Goal: Check status

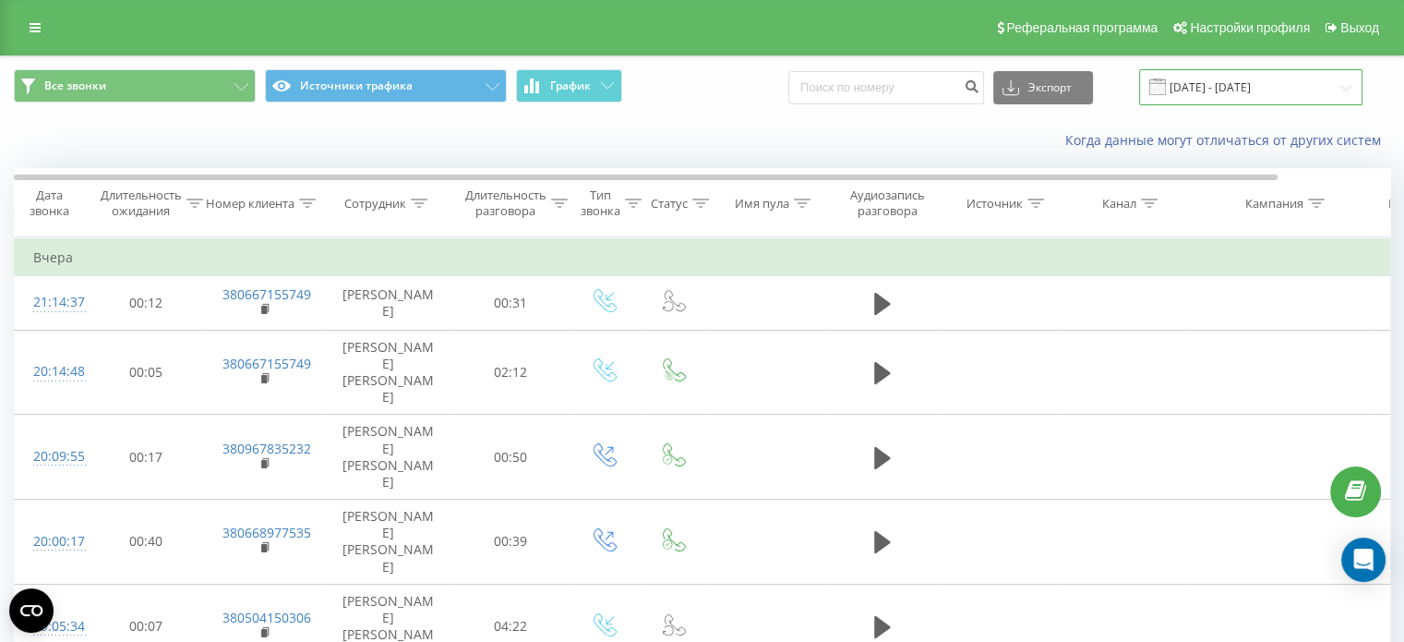
click at [1230, 83] on input "[DATE] - [DATE]" at bounding box center [1250, 87] width 223 height 36
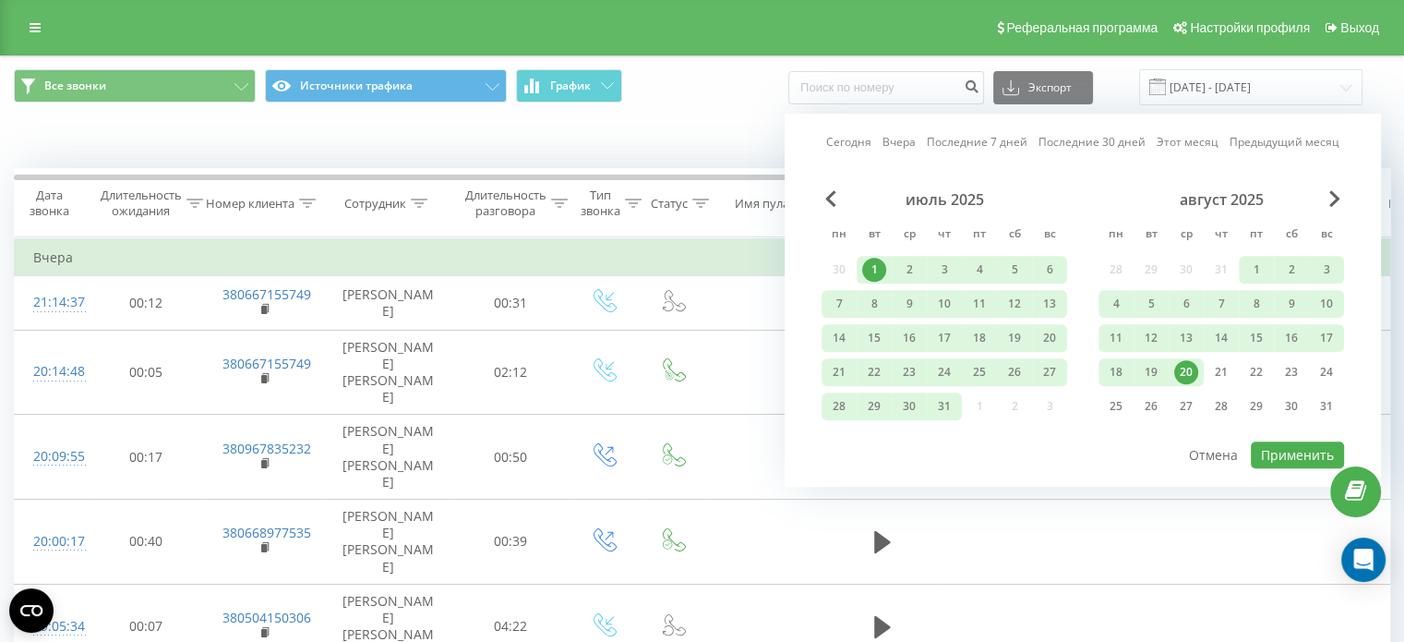
click at [873, 267] on div "1" at bounding box center [874, 270] width 24 height 24
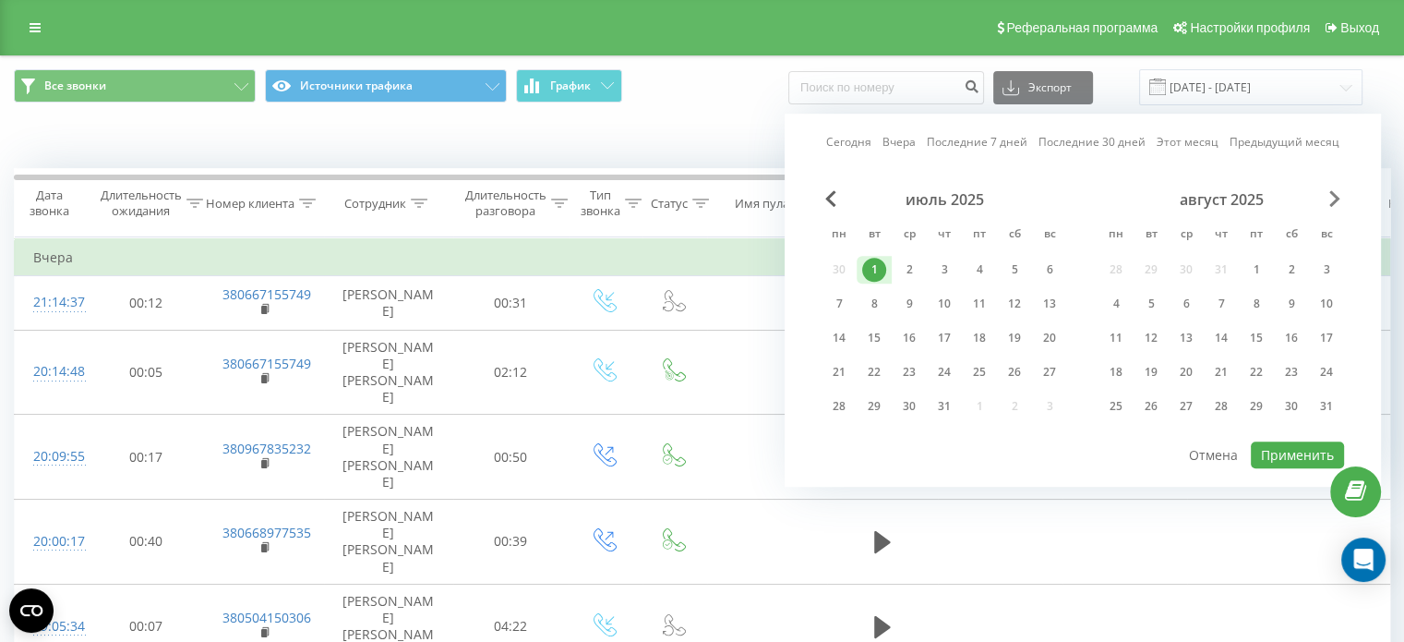
click at [1333, 194] on span "Next Month" at bounding box center [1334, 198] width 11 height 17
click at [950, 365] on div "21" at bounding box center [944, 372] width 24 height 24
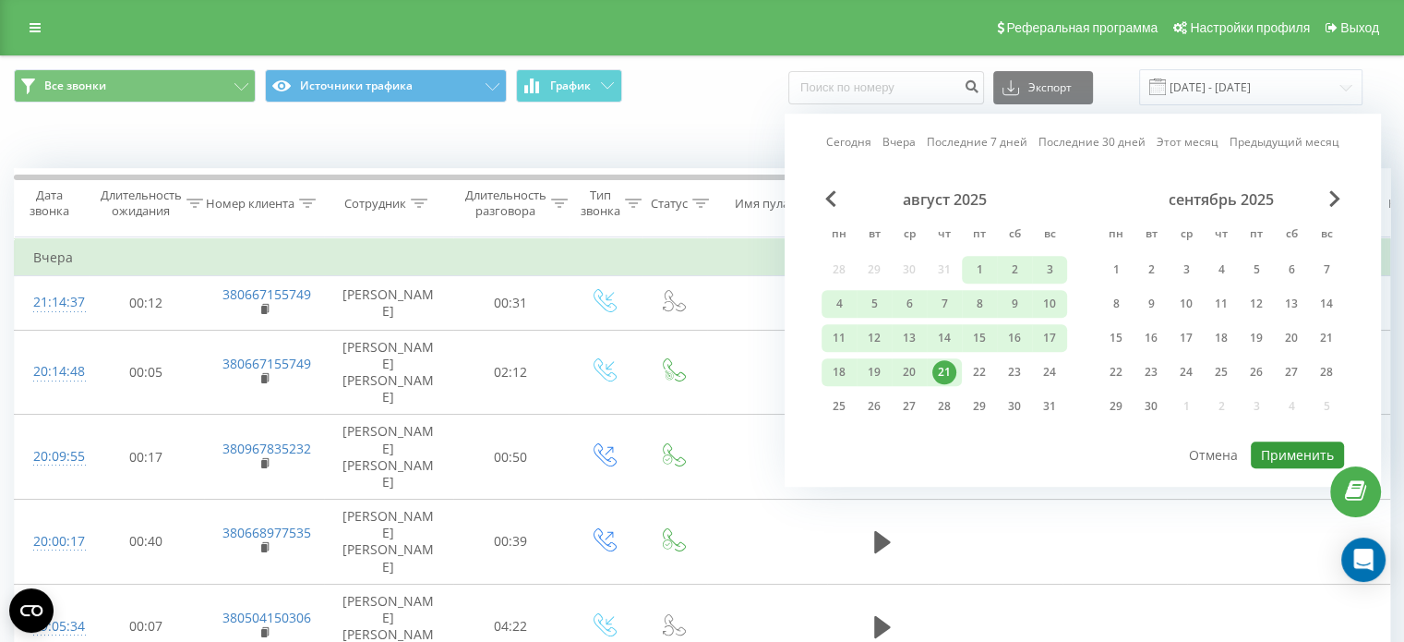
click at [1288, 450] on button "Применить" at bounding box center [1297, 454] width 93 height 27
type input "[DATE] - [DATE]"
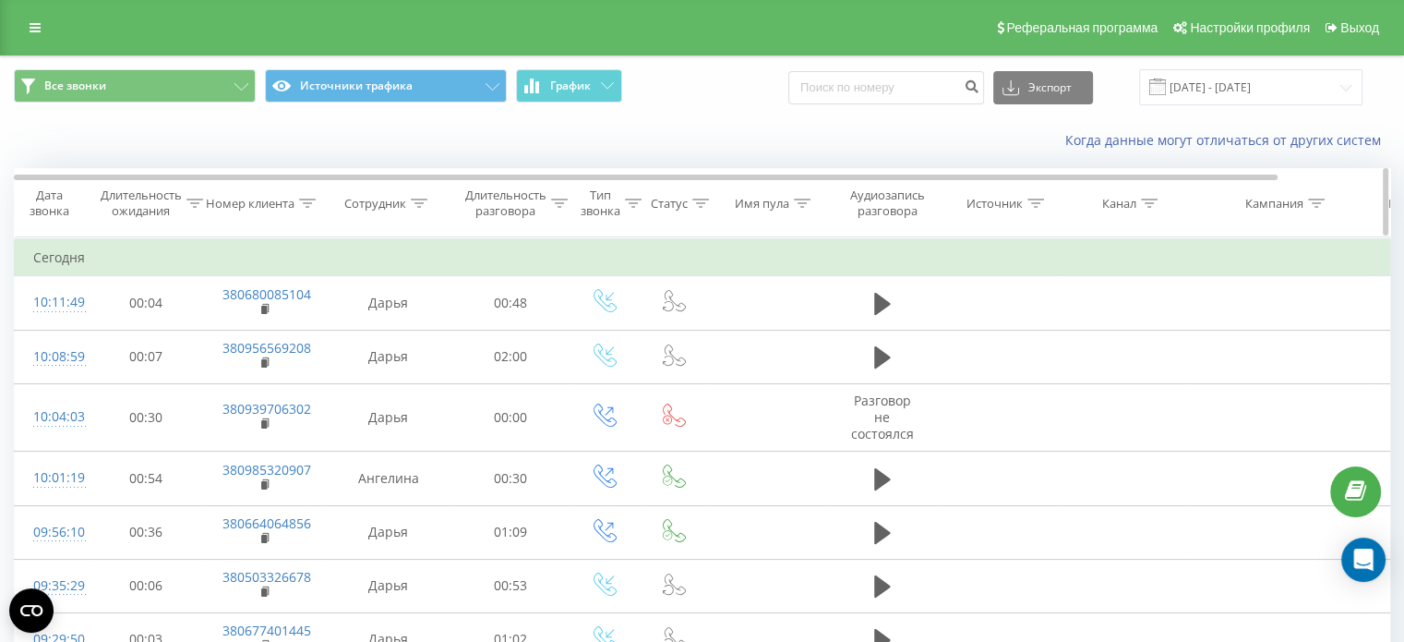
click at [306, 202] on icon at bounding box center [308, 202] width 17 height 9
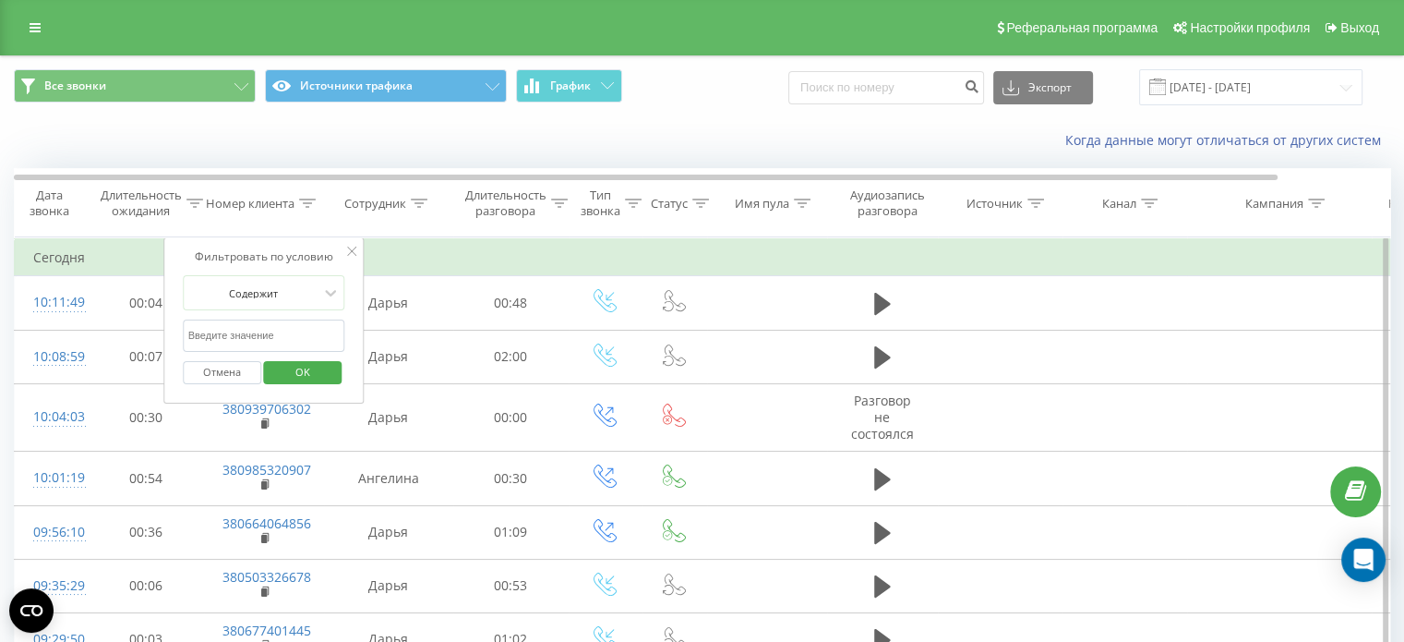
click at [319, 335] on input "text" at bounding box center [264, 335] width 162 height 32
paste input "380969293476"
type input "380969293476"
click at [314, 373] on span "OK" at bounding box center [303, 371] width 52 height 29
